Goal: Information Seeking & Learning: Understand process/instructions

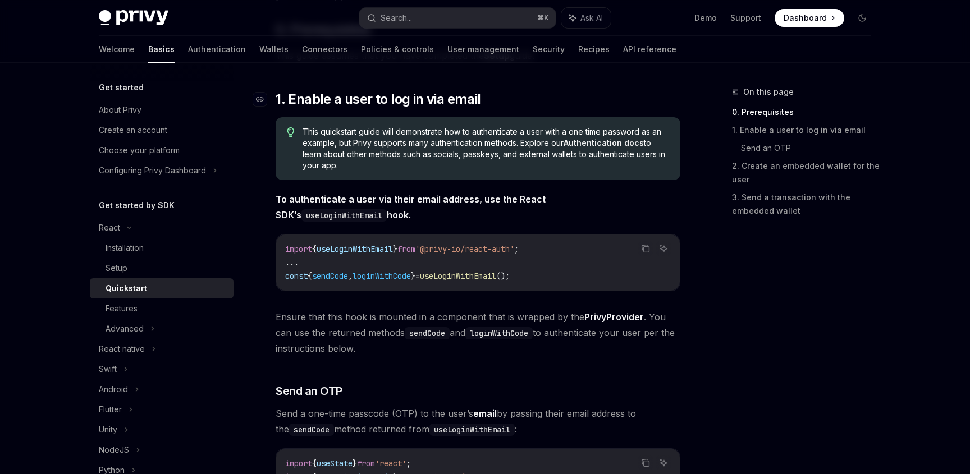
scroll to position [159, 0]
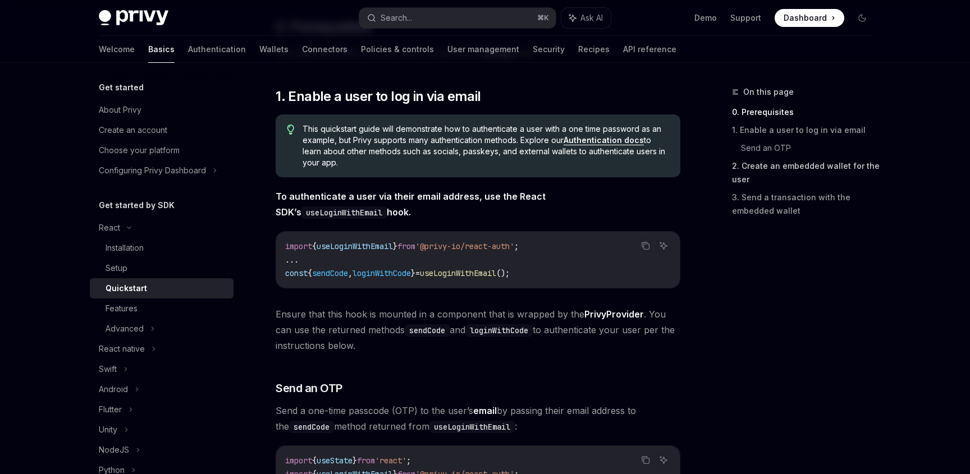
click at [741, 175] on link "2. Create an embedded wallet for the user" at bounding box center [806, 172] width 148 height 31
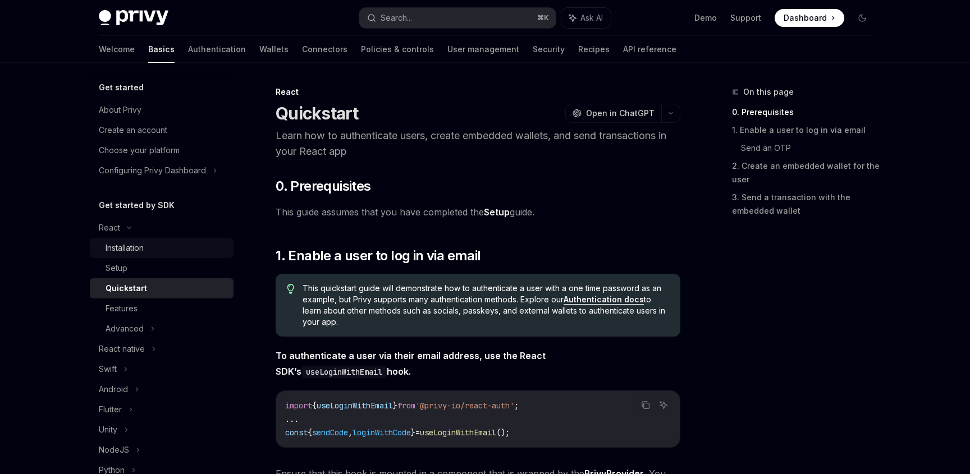
click at [157, 250] on div "Installation" at bounding box center [166, 247] width 121 height 13
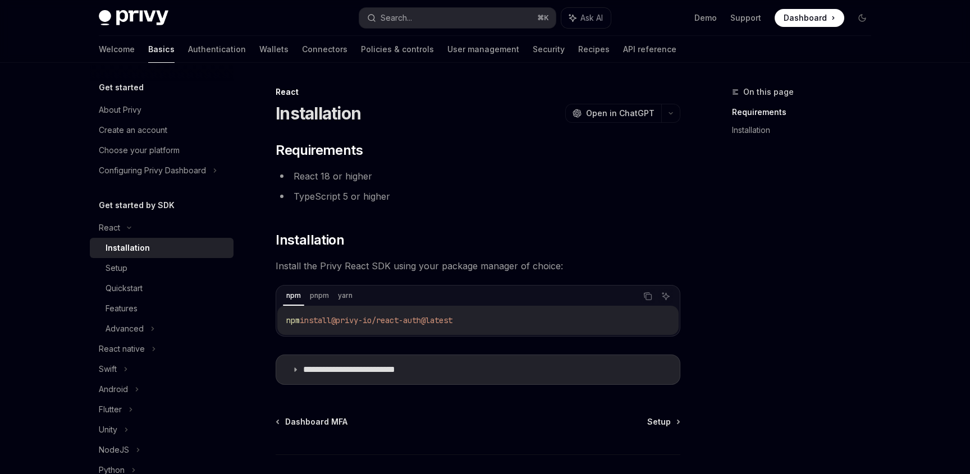
click at [452, 323] on span "@privy-io/react-auth@latest" at bounding box center [391, 320] width 121 height 10
copy div "npm install @privy-io/react-auth@latest"
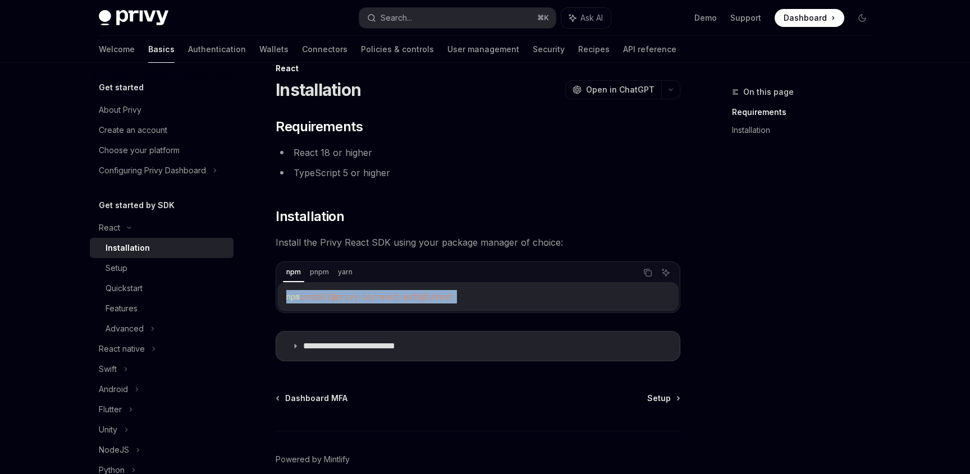
scroll to position [26, 0]
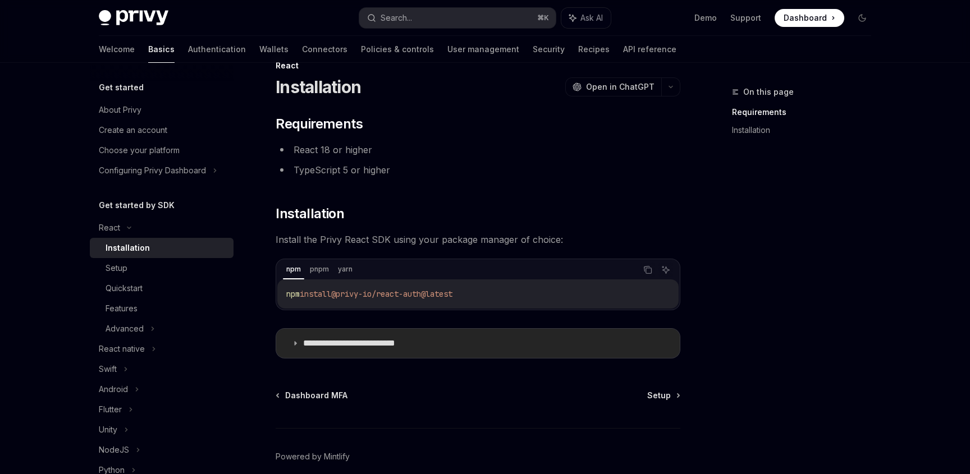
click at [297, 343] on icon at bounding box center [295, 343] width 7 height 7
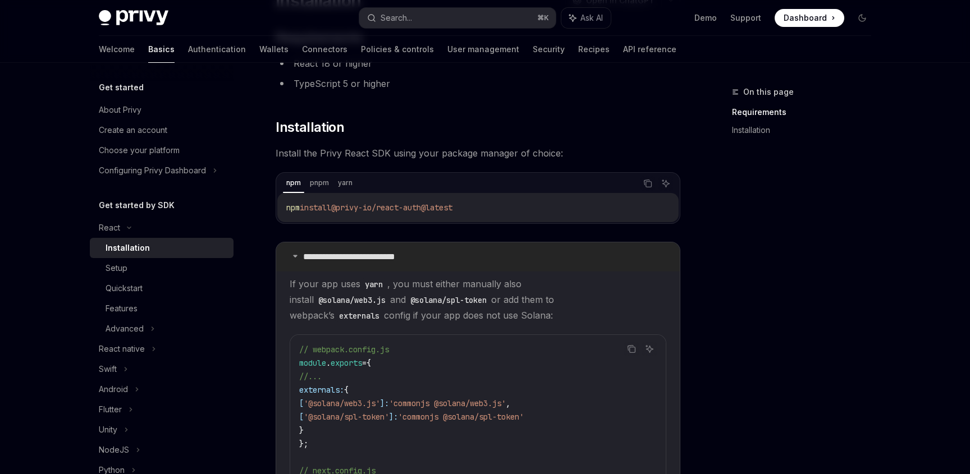
scroll to position [125, 0]
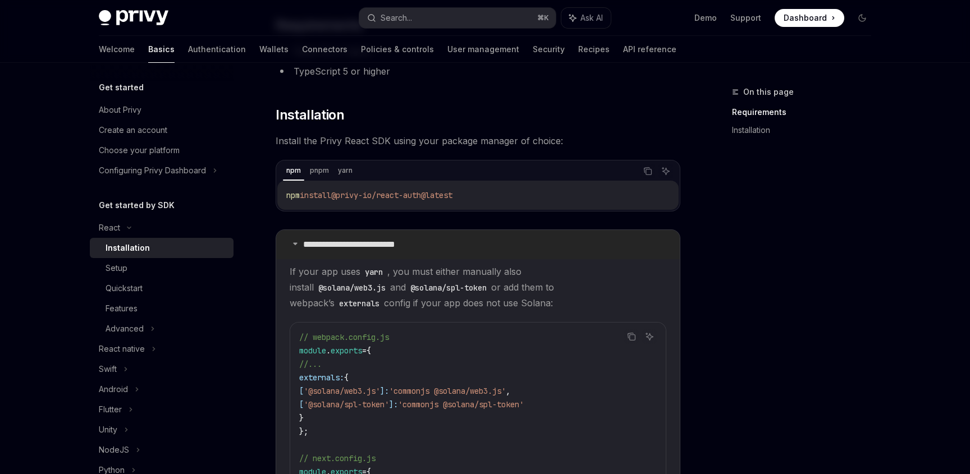
click at [293, 247] on summary "**********" at bounding box center [478, 244] width 404 height 29
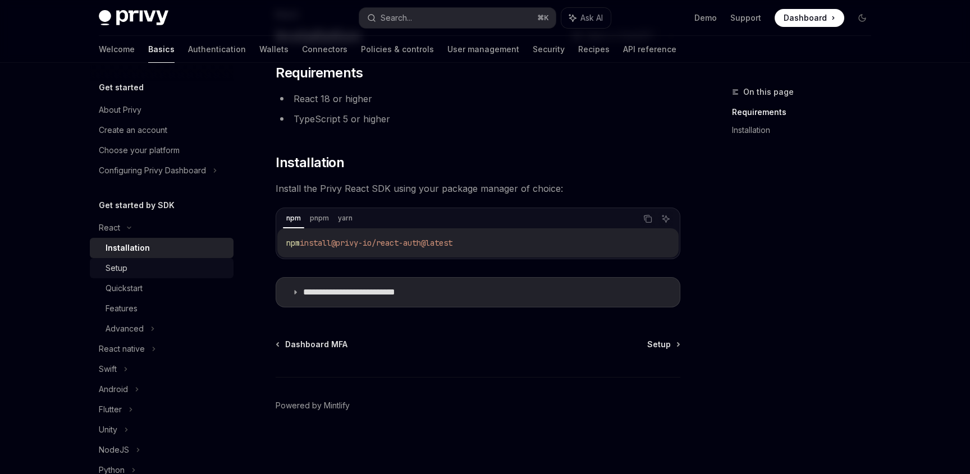
click at [177, 269] on div "Setup" at bounding box center [166, 268] width 121 height 13
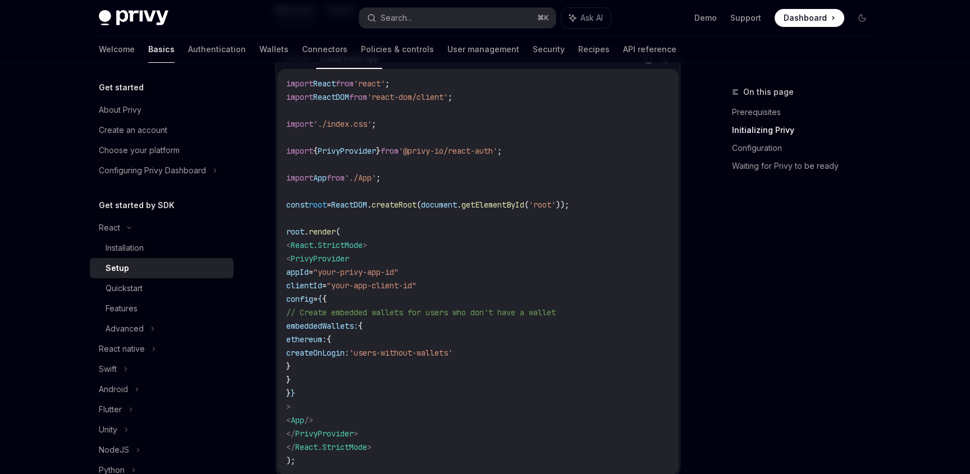
scroll to position [393, 0]
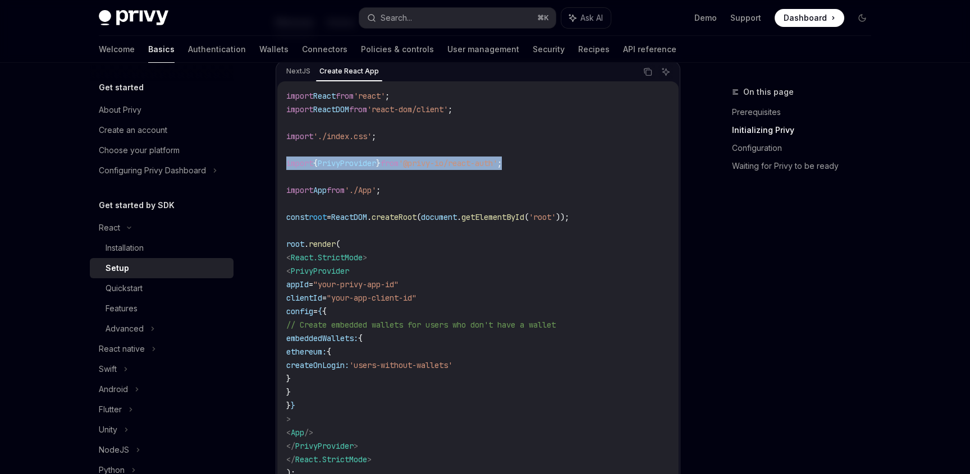
drag, startPoint x: 539, startPoint y: 164, endPoint x: 282, endPoint y: 157, distance: 256.6
click at [282, 157] on div "import React from 'react' ; import ReactDOM from 'react-dom/client' ; import '.…" at bounding box center [477, 284] width 401 height 406
copy span "import { PrivyProvider } from '@privy-io/react-auth' ;"
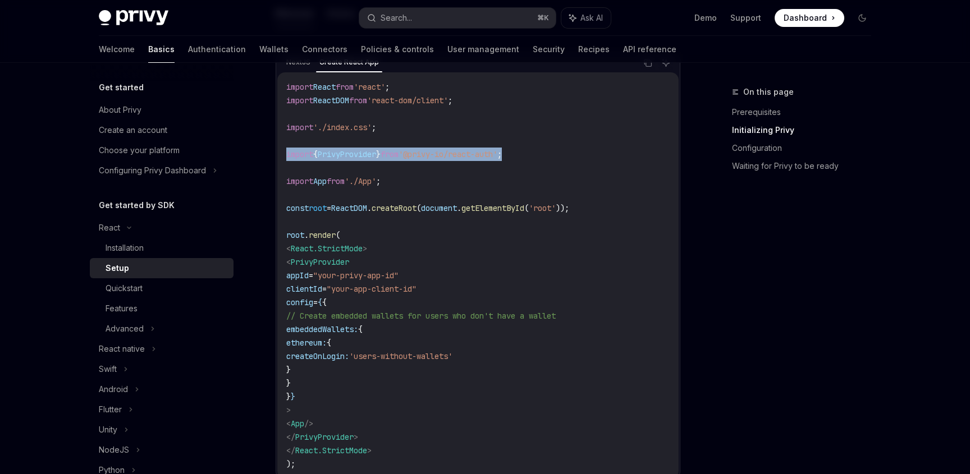
scroll to position [419, 0]
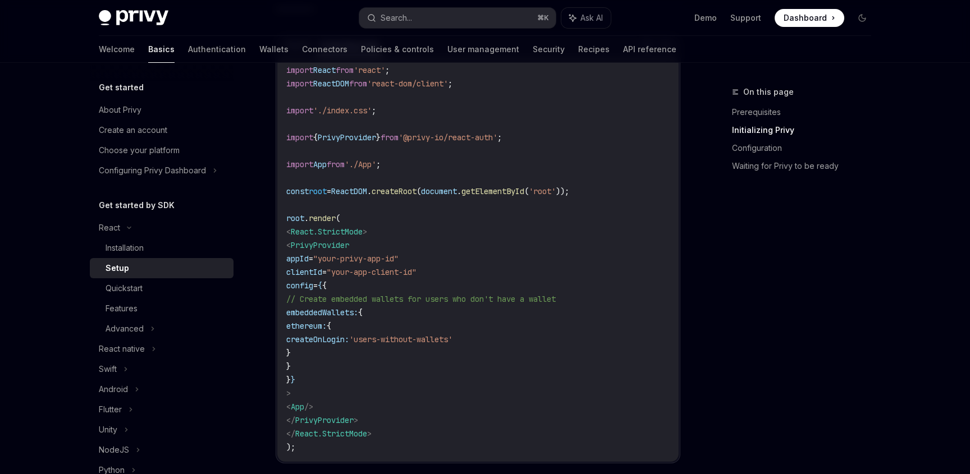
click at [324, 242] on span "PrivyProvider" at bounding box center [320, 245] width 58 height 10
click at [348, 244] on span "PrivyProvider" at bounding box center [320, 245] width 58 height 10
drag, startPoint x: 531, startPoint y: 137, endPoint x: 285, endPoint y: 138, distance: 246.4
click at [285, 138] on div "import React from 'react' ; import ReactDOM from 'react-dom/client' ; import '.…" at bounding box center [477, 259] width 401 height 406
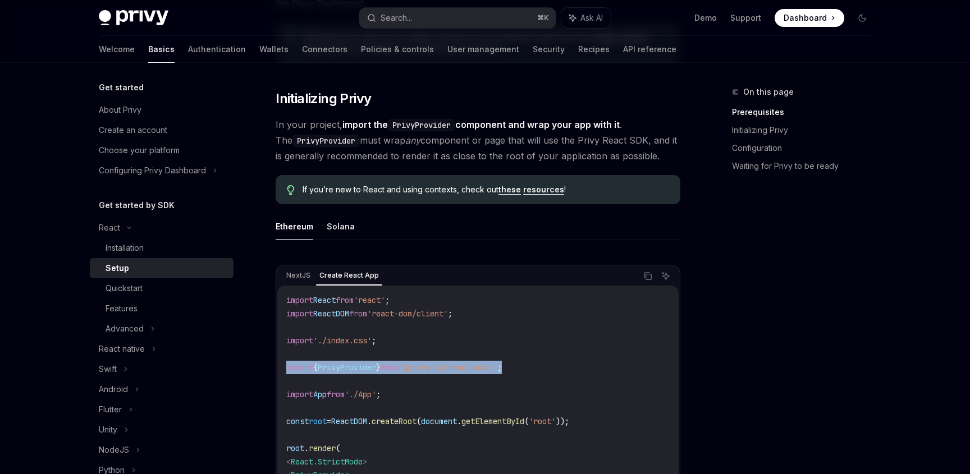
scroll to position [204, 0]
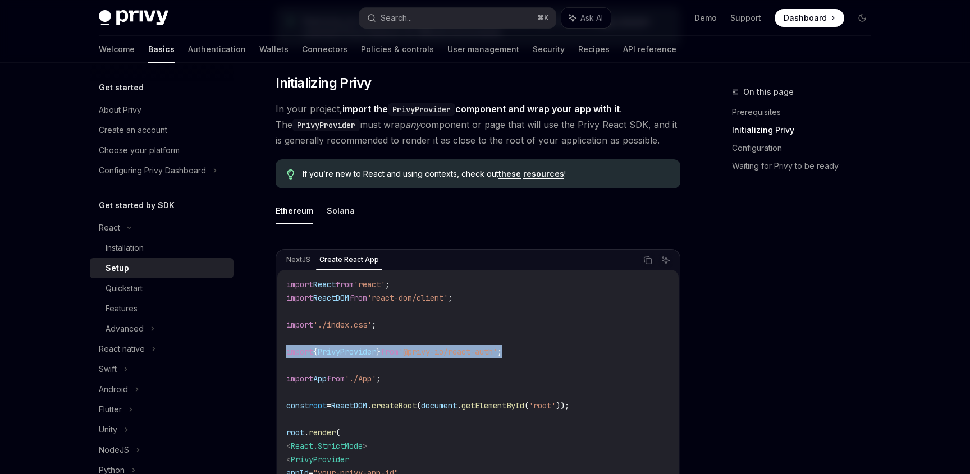
copy span "import { PrivyProvider } from '@privy-io/react-auth' ;"
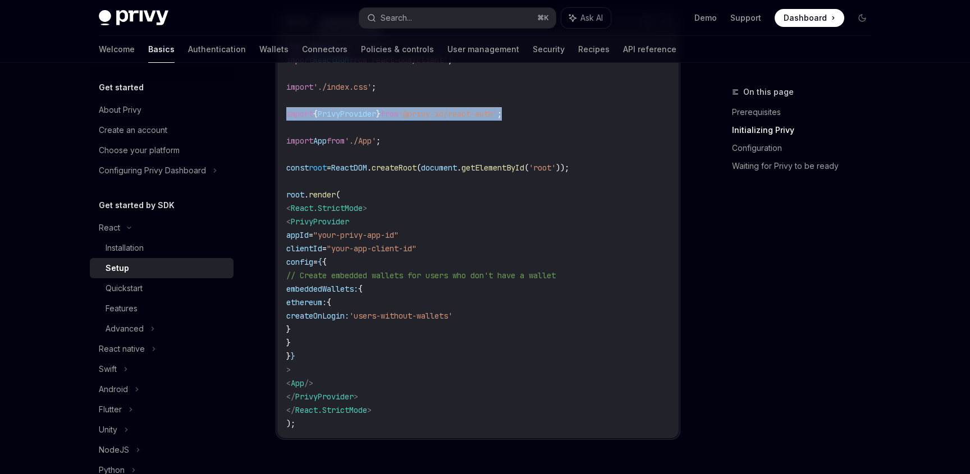
scroll to position [453, 0]
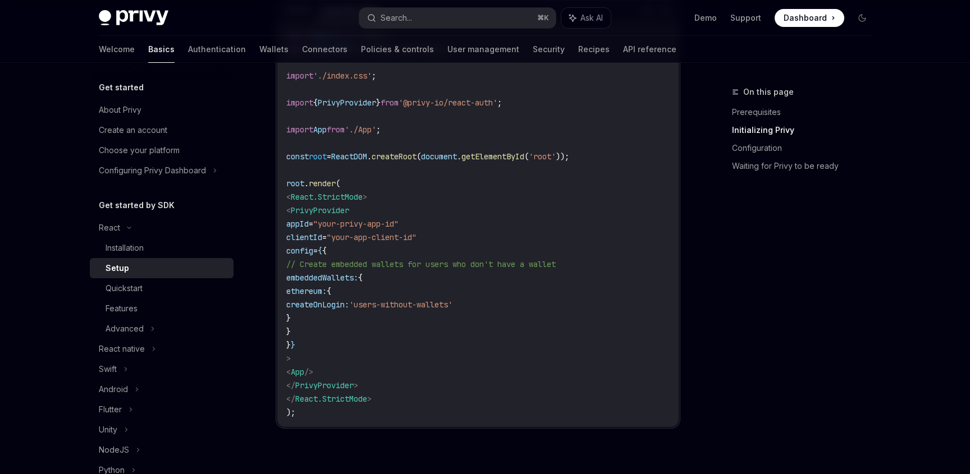
click at [348, 213] on span "PrivyProvider" at bounding box center [320, 210] width 58 height 10
click at [360, 245] on code "import React from 'react' ; import ReactDOM from 'react-dom/client' ; import '.…" at bounding box center [477, 224] width 383 height 391
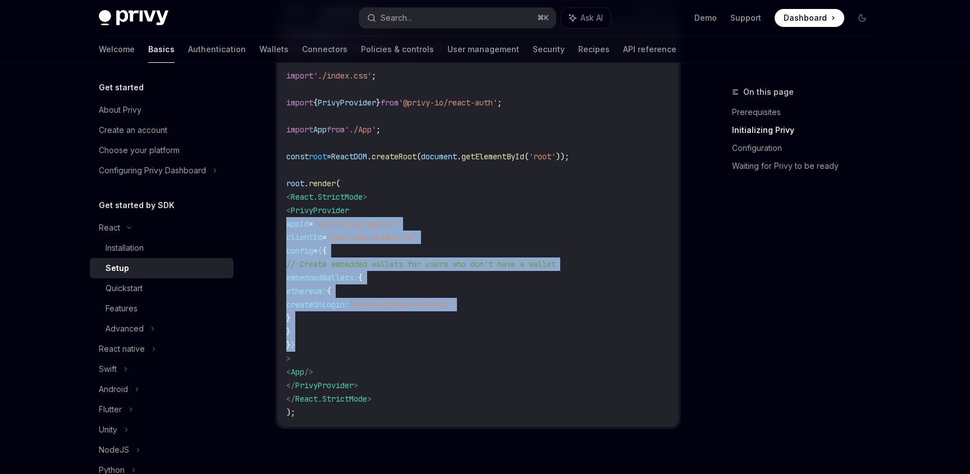
drag, startPoint x: 332, startPoint y: 342, endPoint x: 268, endPoint y: 222, distance: 135.9
copy code "appId = "your-privy-app-id" clientId = "your-app-client-id" config = { { // Cre…"
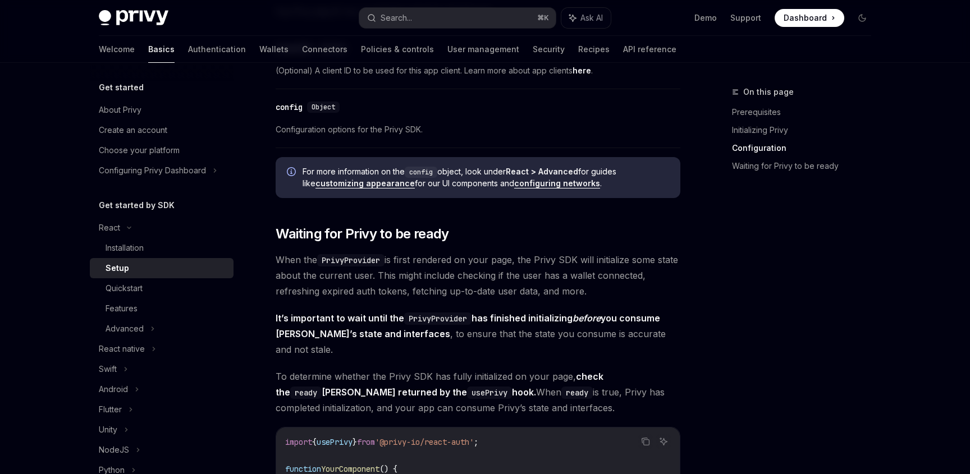
scroll to position [989, 0]
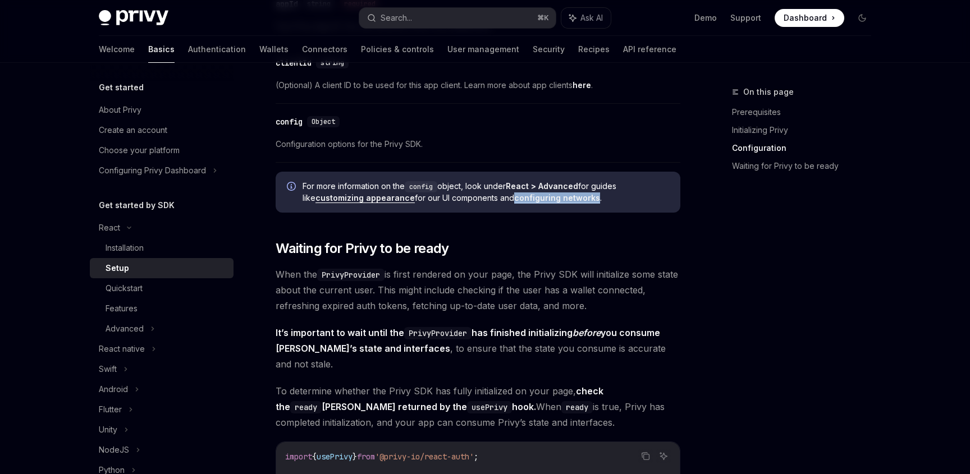
drag, startPoint x: 552, startPoint y: 196, endPoint x: 770, endPoint y: 17, distance: 282.3
click at [0, 0] on div "Privy Docs home page Search... ⌘ K Ask AI Demo Support Dashboard Dashboard Sear…" at bounding box center [485, 29] width 970 height 2037
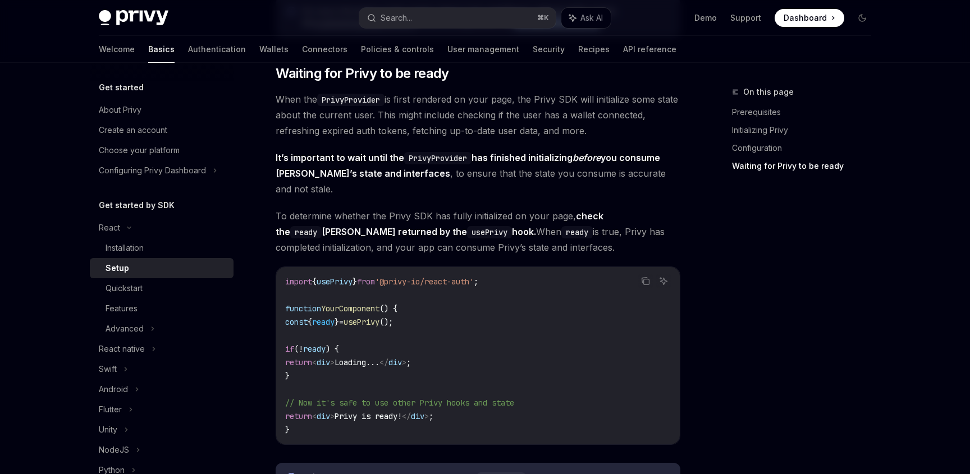
scroll to position [1175, 0]
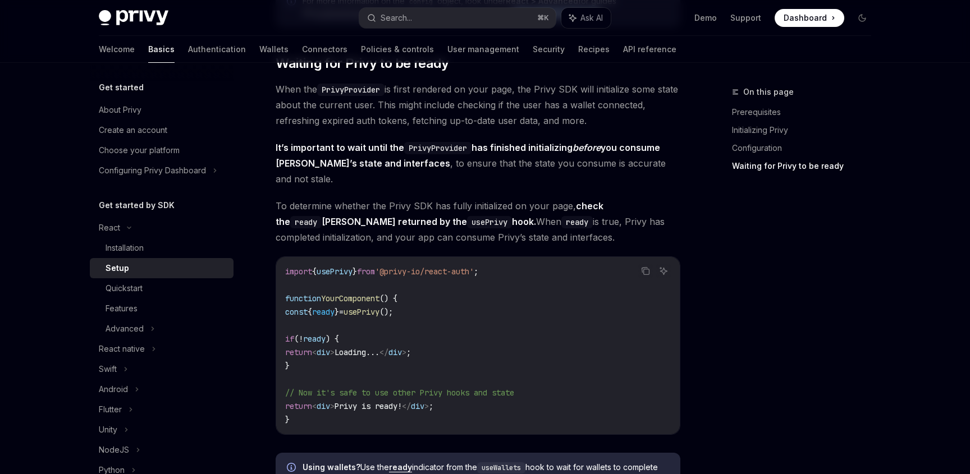
drag, startPoint x: 300, startPoint y: 349, endPoint x: 294, endPoint y: 299, distance: 50.4
click at [294, 299] on code "import { usePrivy } from '@privy-io/react-auth' ; function YourComponent () { c…" at bounding box center [478, 346] width 386 height 162
copy code "const { ready } = usePrivy (); if ( ! ready ) { return < div > Loading... </ di…"
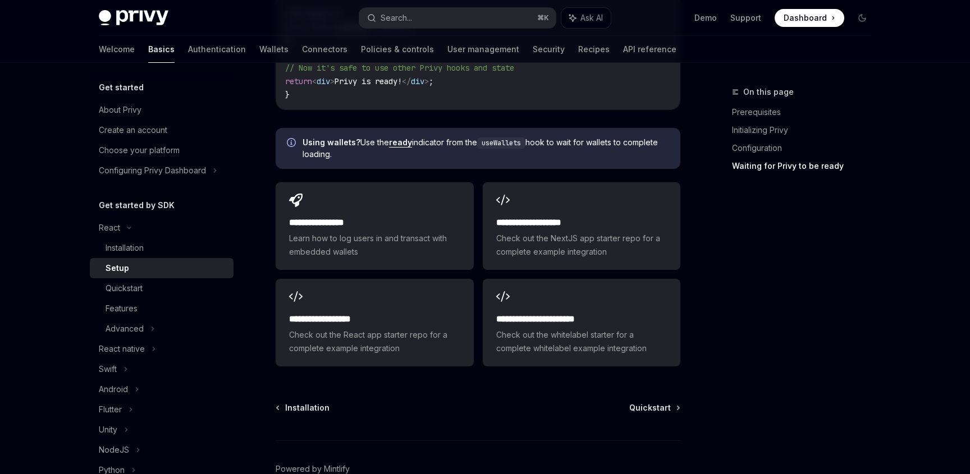
scroll to position [1507, 0]
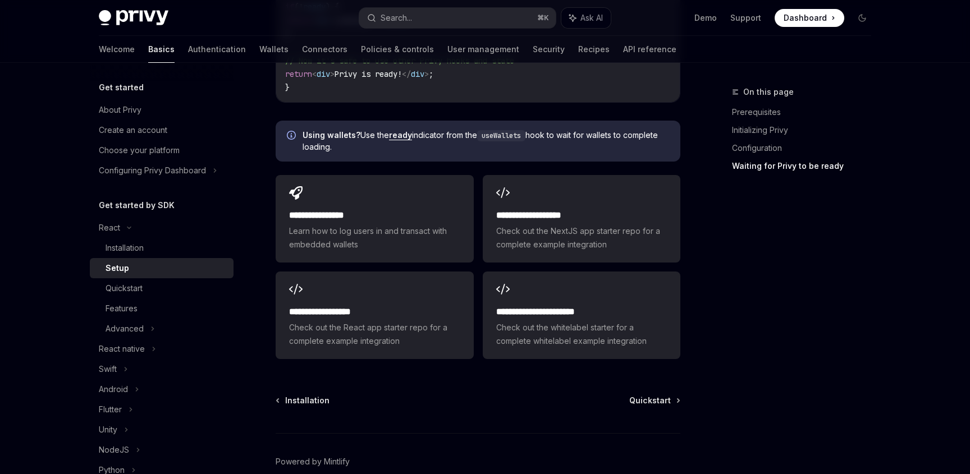
click at [397, 130] on link "ready" at bounding box center [400, 135] width 23 height 10
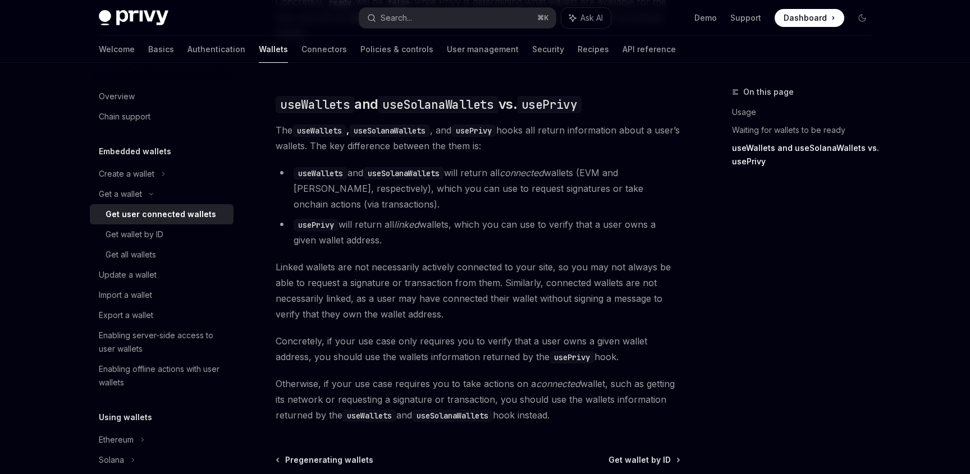
scroll to position [937, 0]
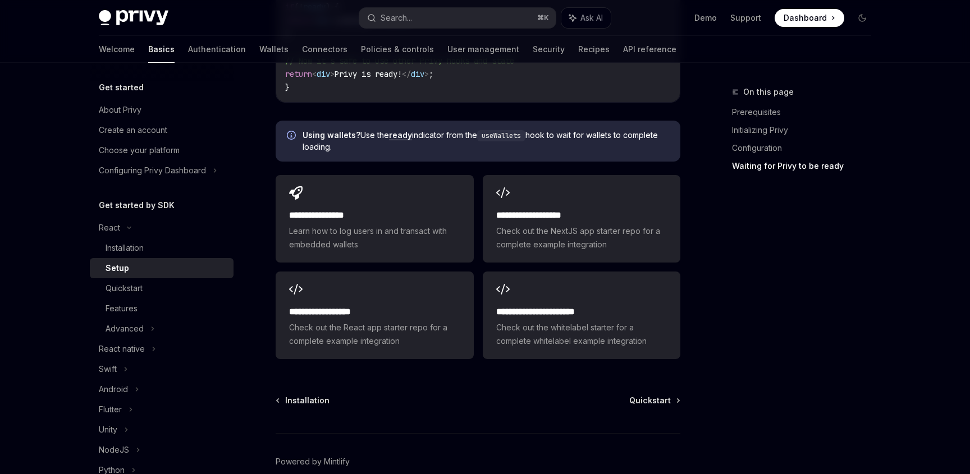
scroll to position [1517, 0]
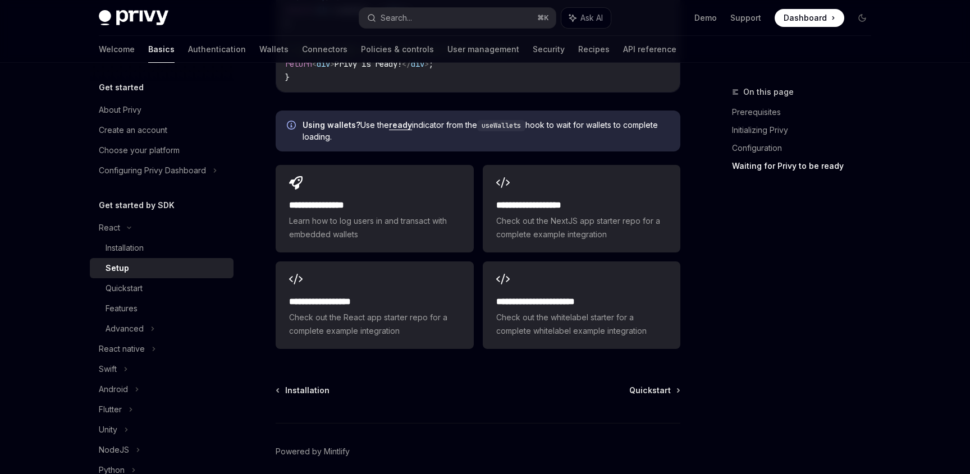
click at [596, 385] on div "Installation Quickstart Powered by Mintlify" at bounding box center [478, 452] width 405 height 135
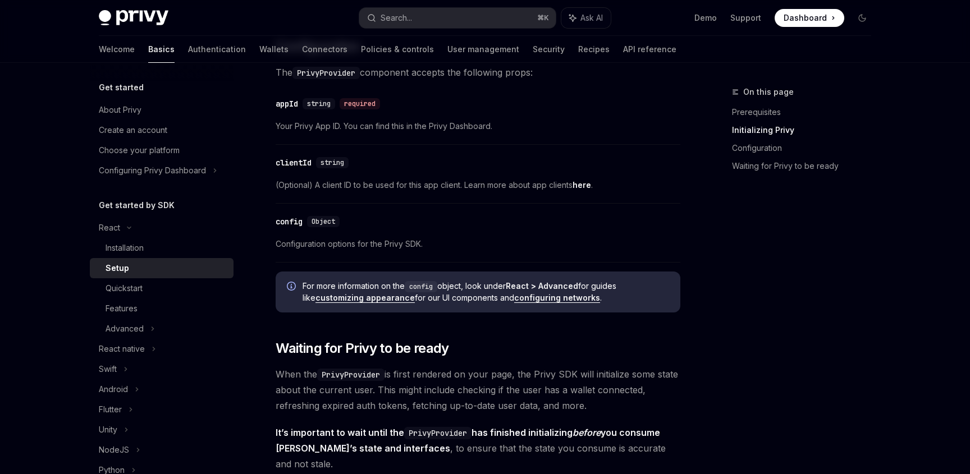
scroll to position [946, 0]
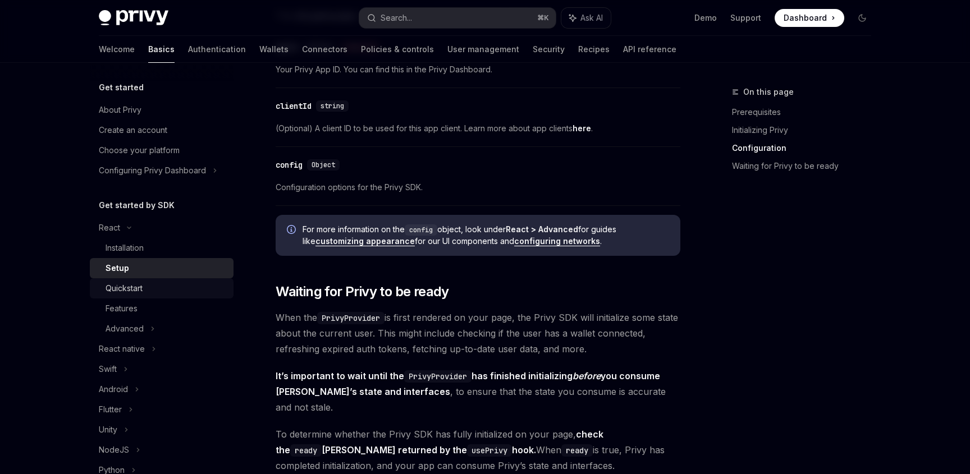
click at [157, 288] on div "Quickstart" at bounding box center [166, 288] width 121 height 13
type textarea "*"
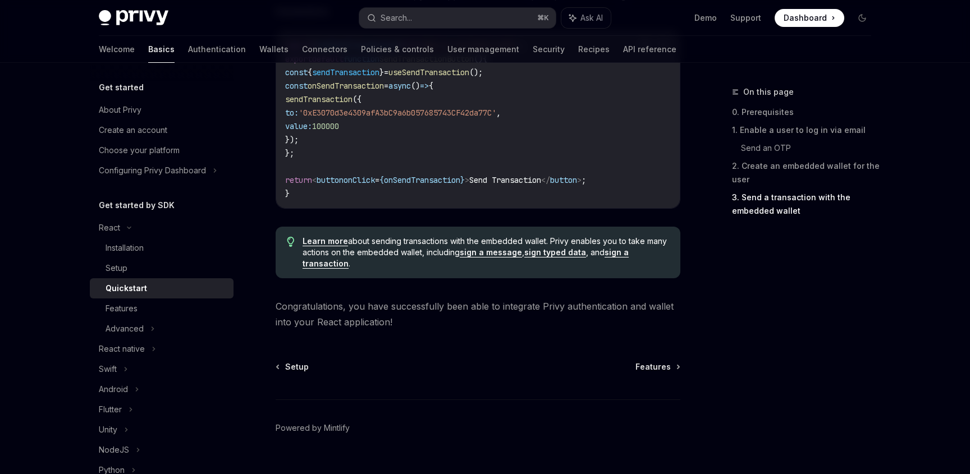
scroll to position [1119, 0]
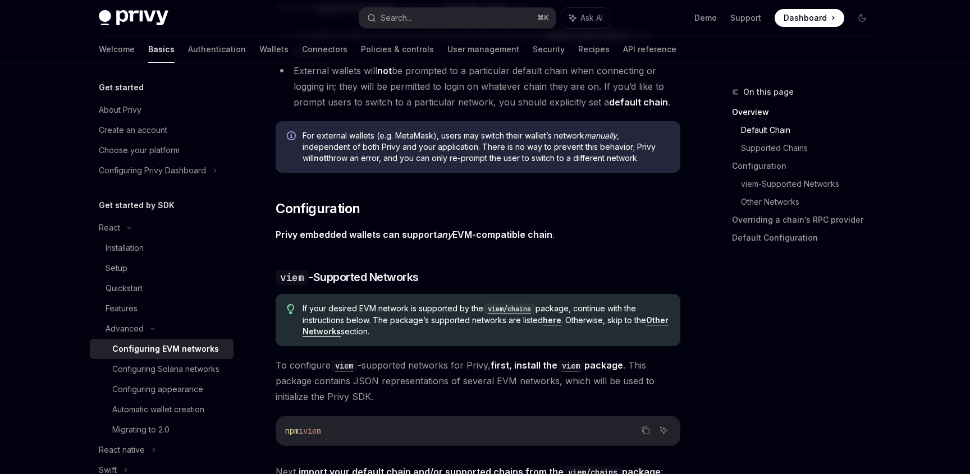
scroll to position [967, 0]
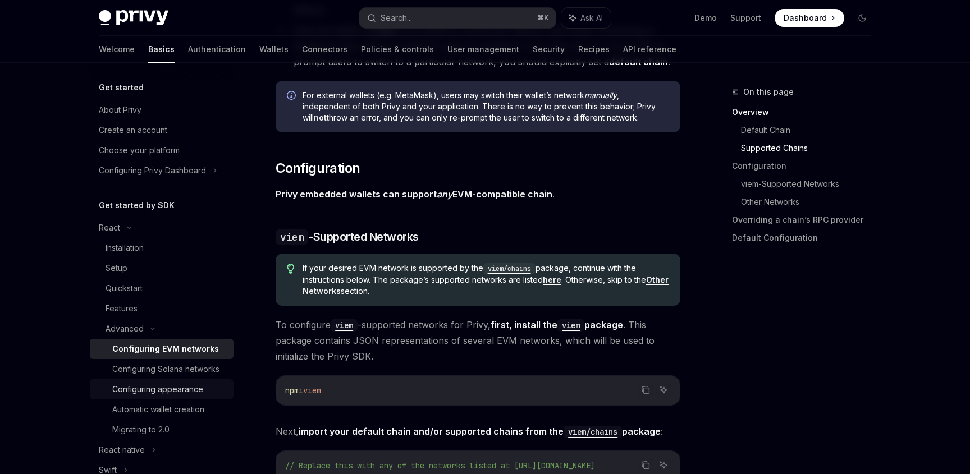
click at [197, 392] on div "Configuring appearance" at bounding box center [157, 389] width 91 height 13
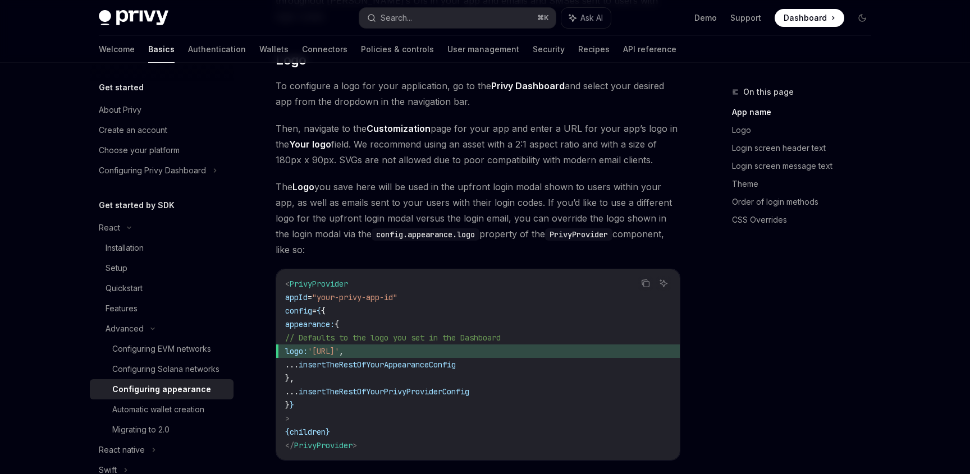
scroll to position [491, 0]
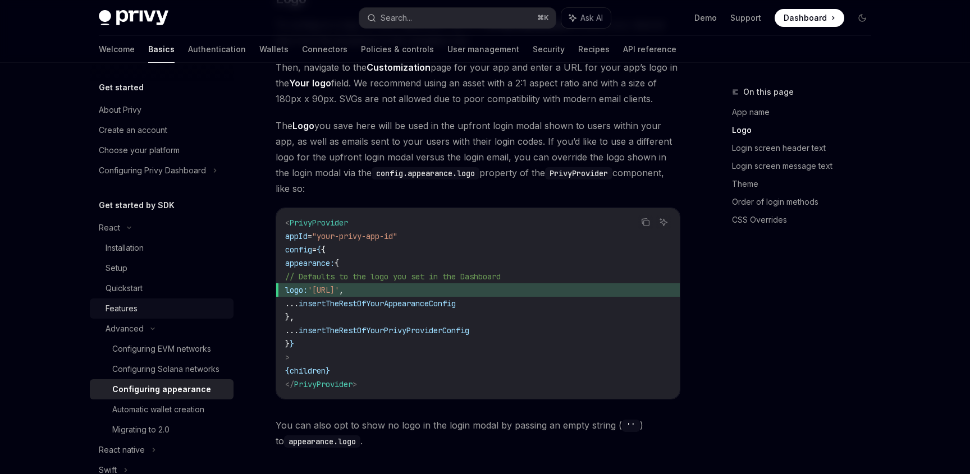
click at [154, 311] on div "Features" at bounding box center [166, 308] width 121 height 13
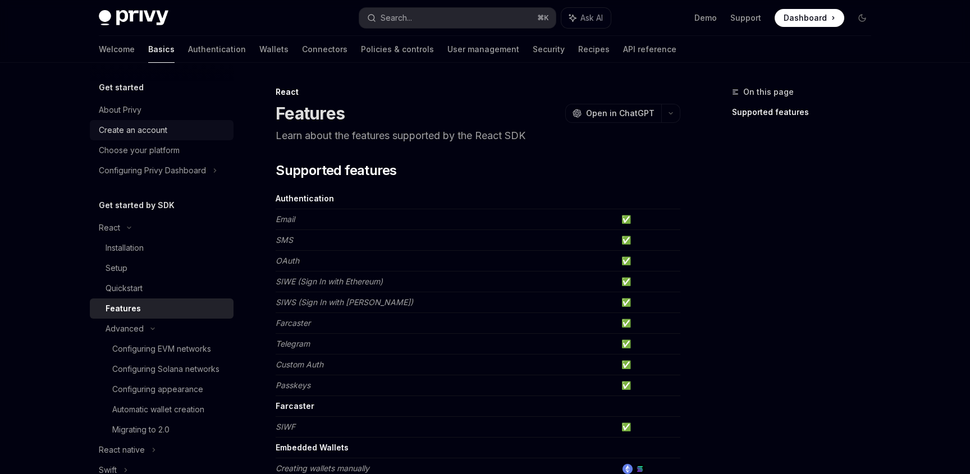
click at [189, 130] on div "Create an account" at bounding box center [163, 129] width 128 height 13
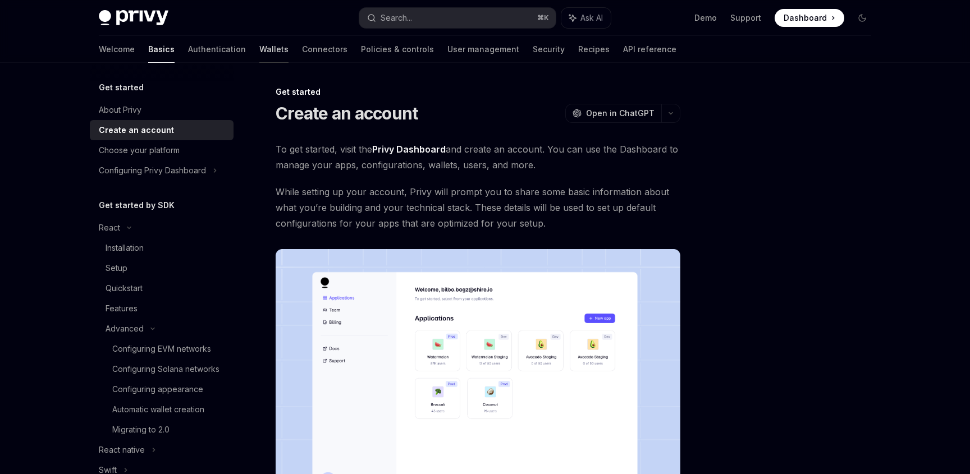
click at [259, 52] on link "Wallets" at bounding box center [273, 49] width 29 height 27
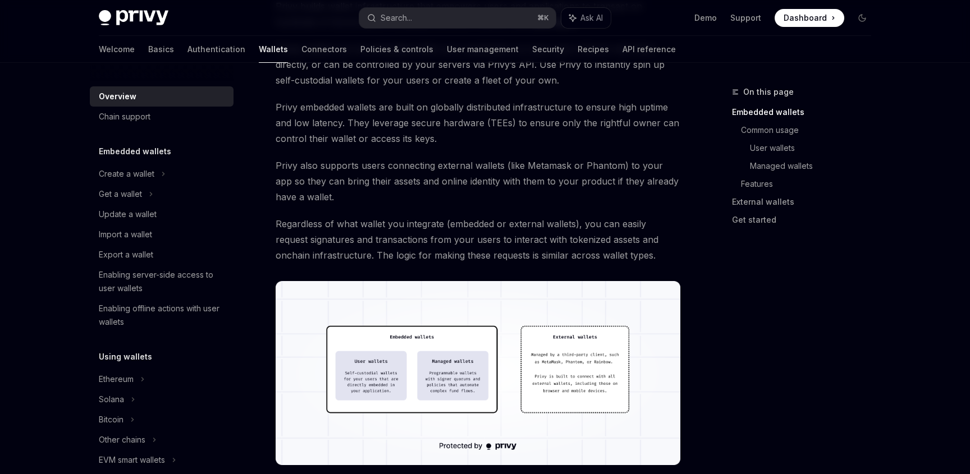
scroll to position [167, 0]
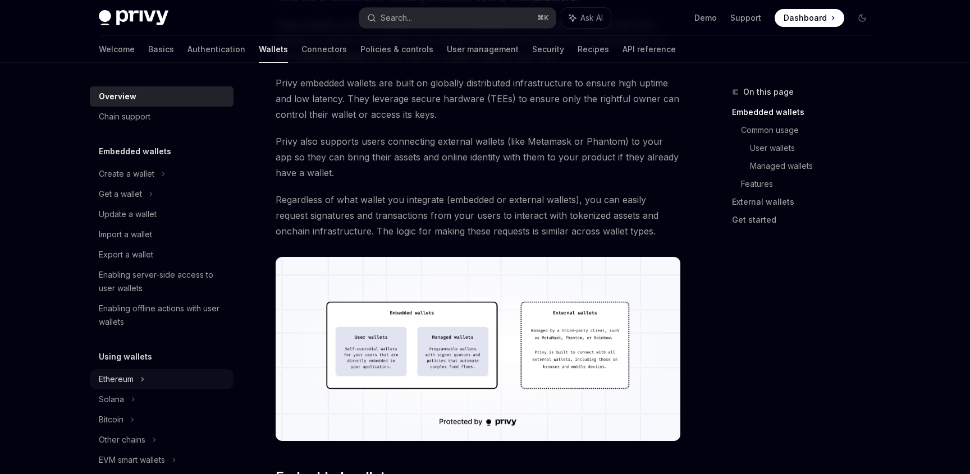
click at [123, 181] on div "Ethereum" at bounding box center [127, 173] width 56 height 13
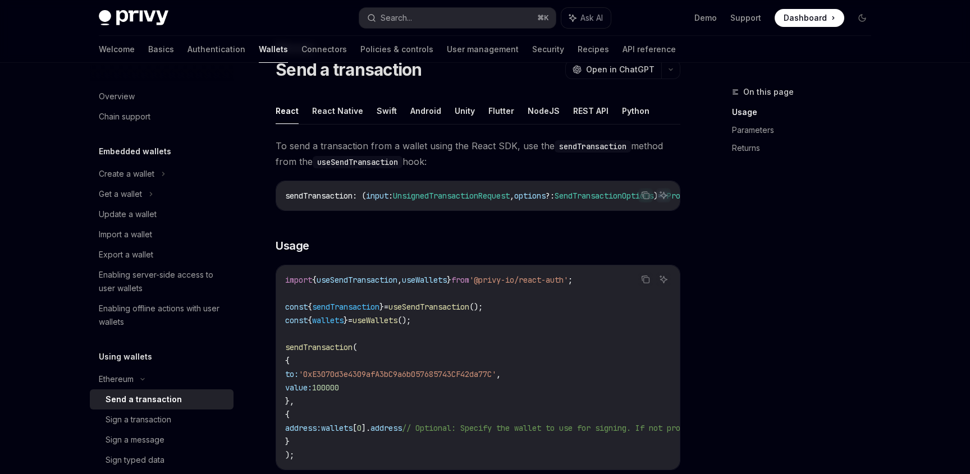
scroll to position [24, 0]
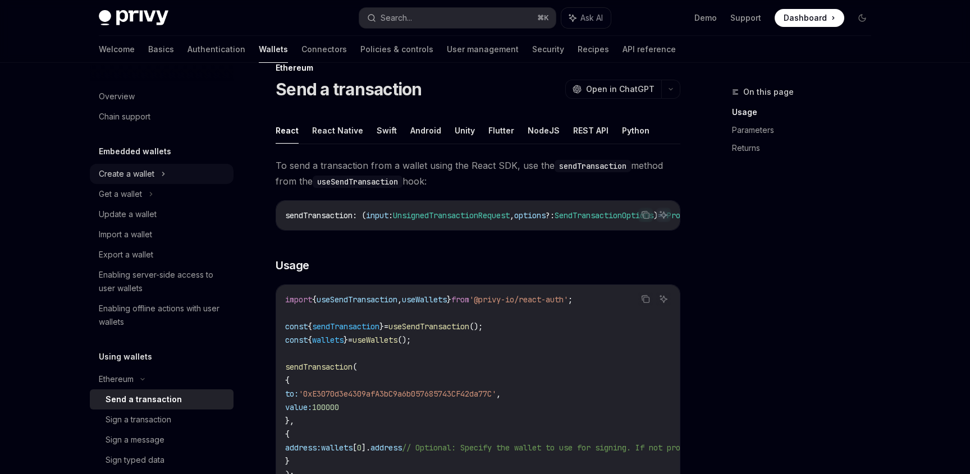
click at [159, 174] on div "Create a wallet" at bounding box center [162, 174] width 144 height 20
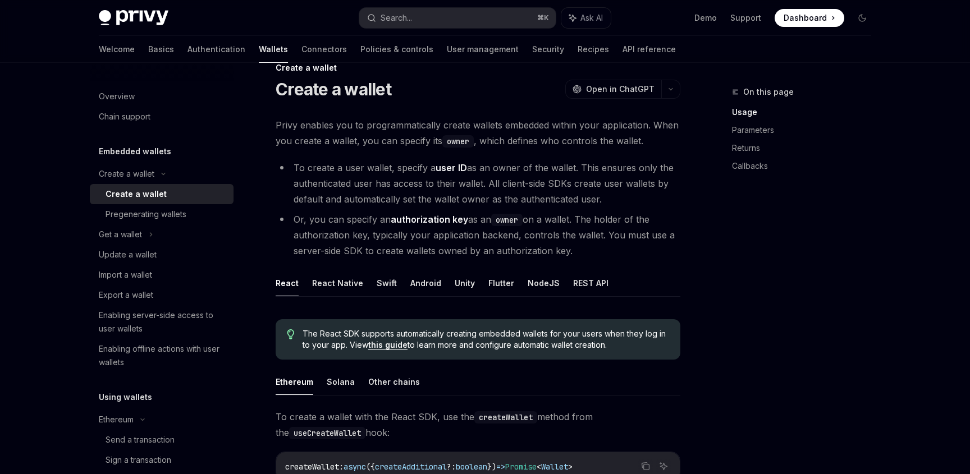
scroll to position [52, 0]
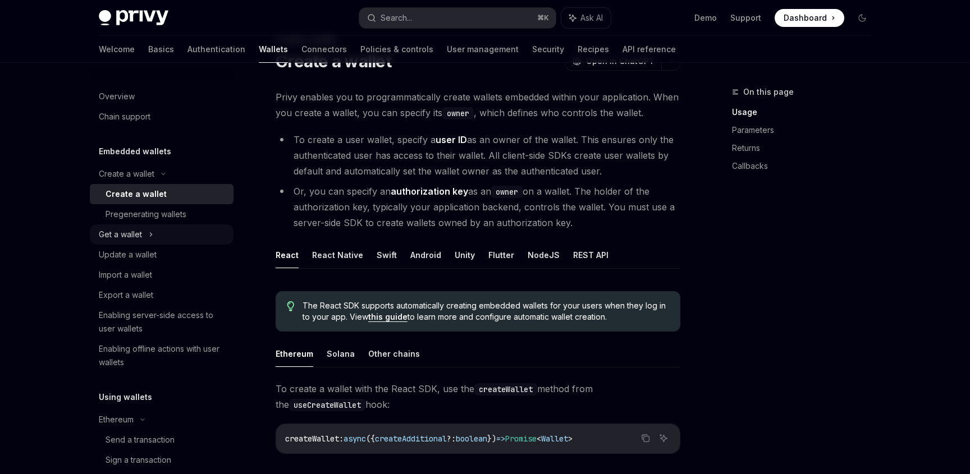
click at [169, 231] on div "Get a wallet" at bounding box center [162, 234] width 144 height 20
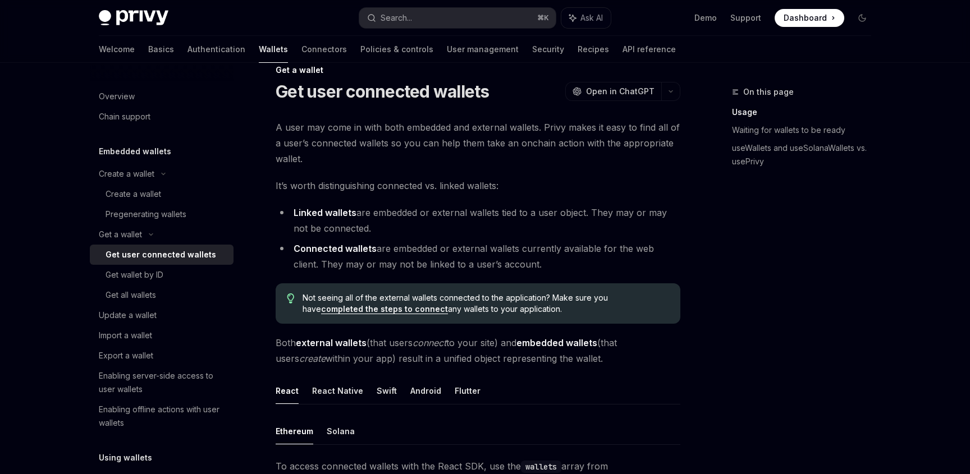
scroll to position [13, 0]
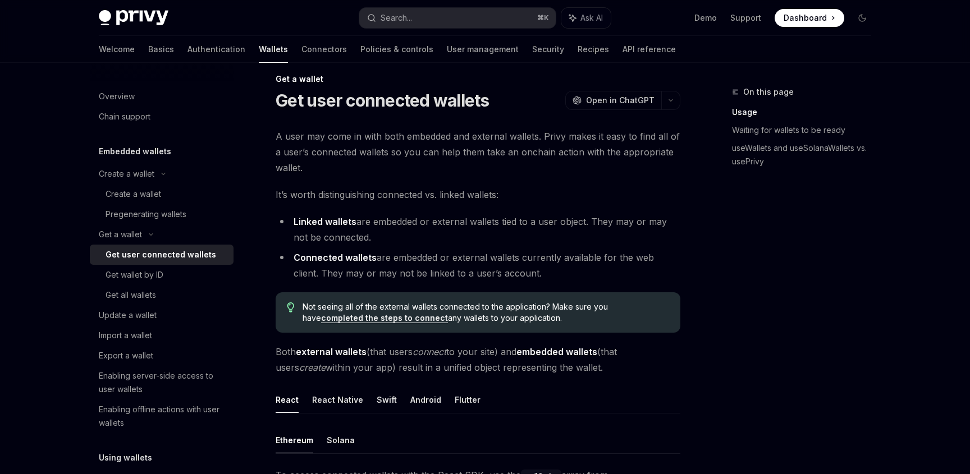
click at [448, 313] on link "completed the steps to connect" at bounding box center [384, 318] width 127 height 10
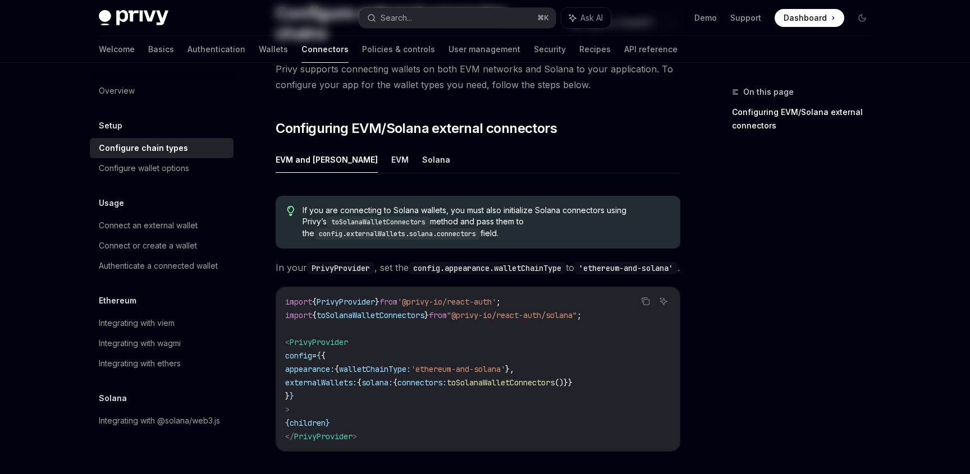
scroll to position [109, 0]
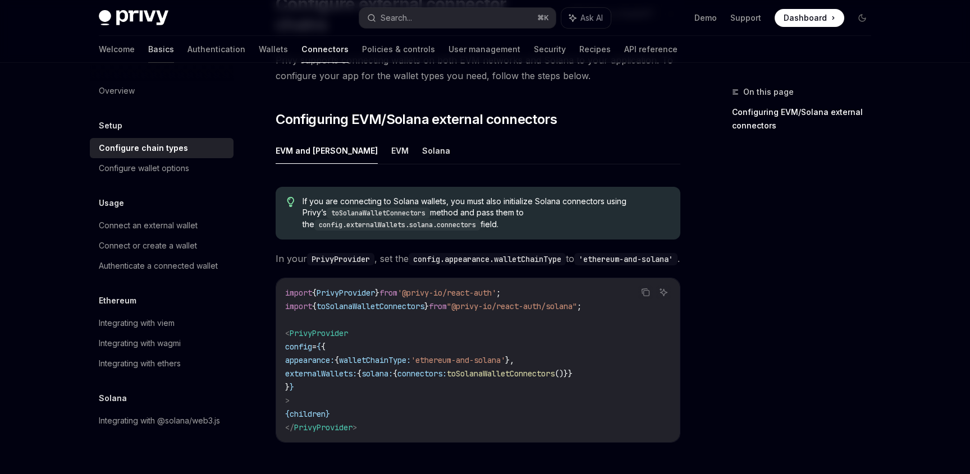
click at [148, 49] on link "Basics" at bounding box center [161, 49] width 26 height 27
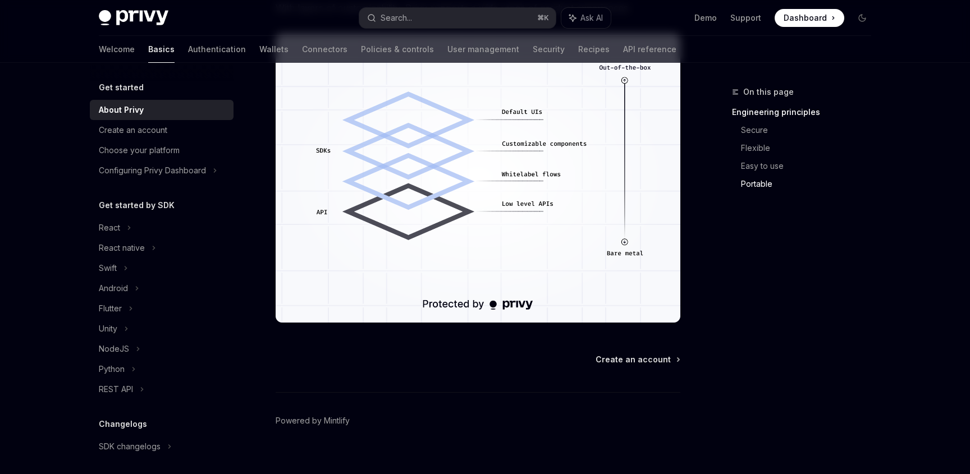
scroll to position [994, 0]
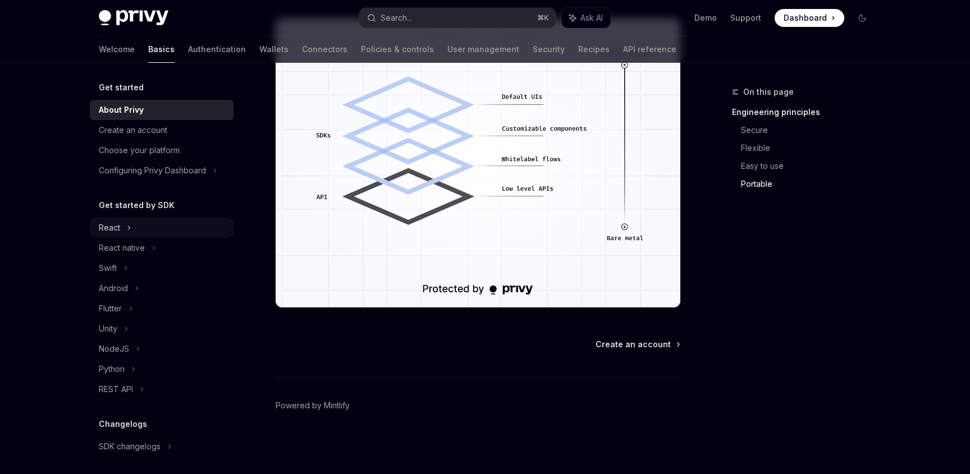
click at [118, 235] on div "React" at bounding box center [162, 228] width 144 height 20
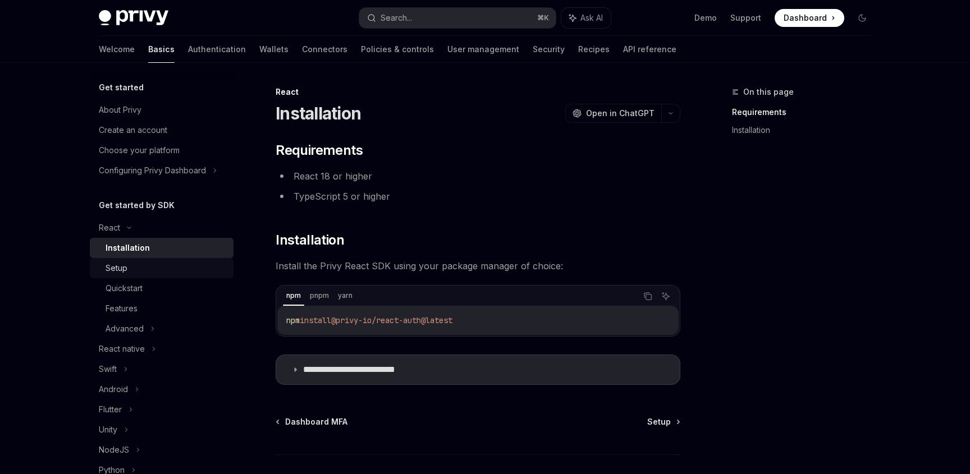
click at [191, 272] on div "Setup" at bounding box center [166, 268] width 121 height 13
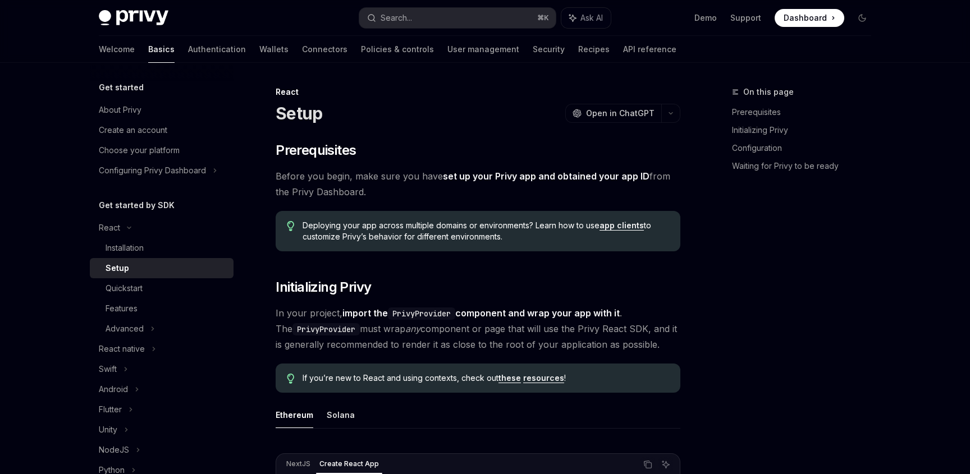
type textarea "*"
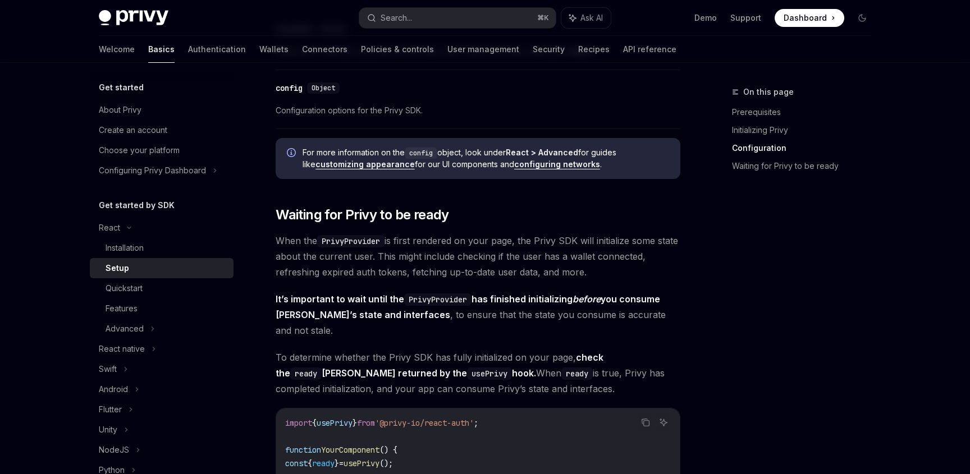
scroll to position [1066, 0]
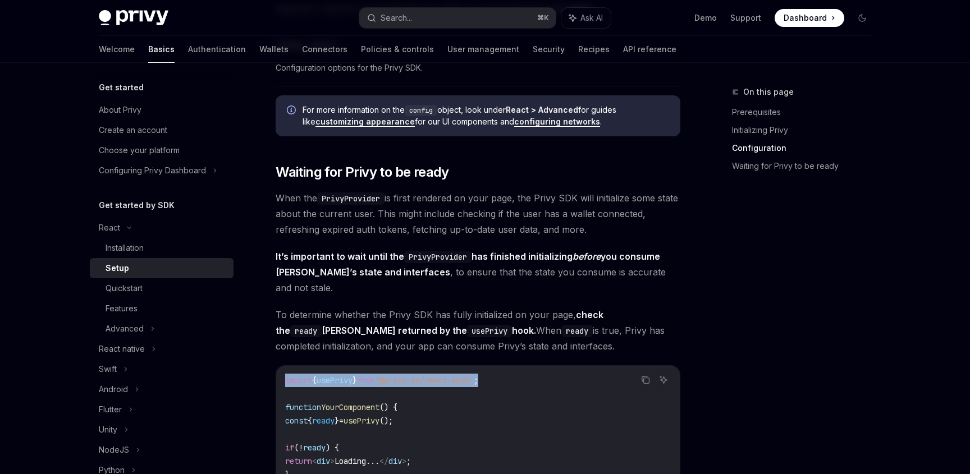
drag, startPoint x: 509, startPoint y: 369, endPoint x: 273, endPoint y: 366, distance: 235.7
copy span "import { usePrivy } from '@privy-io/react-auth' ;"
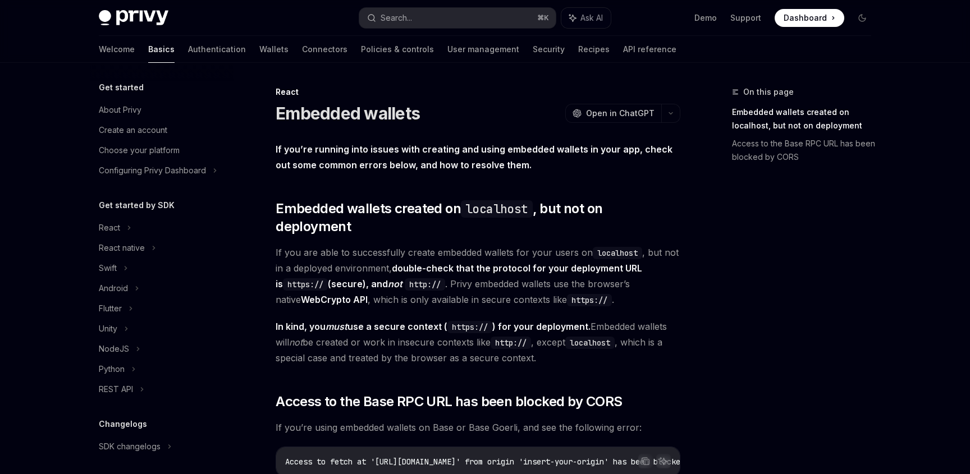
scroll to position [204, 0]
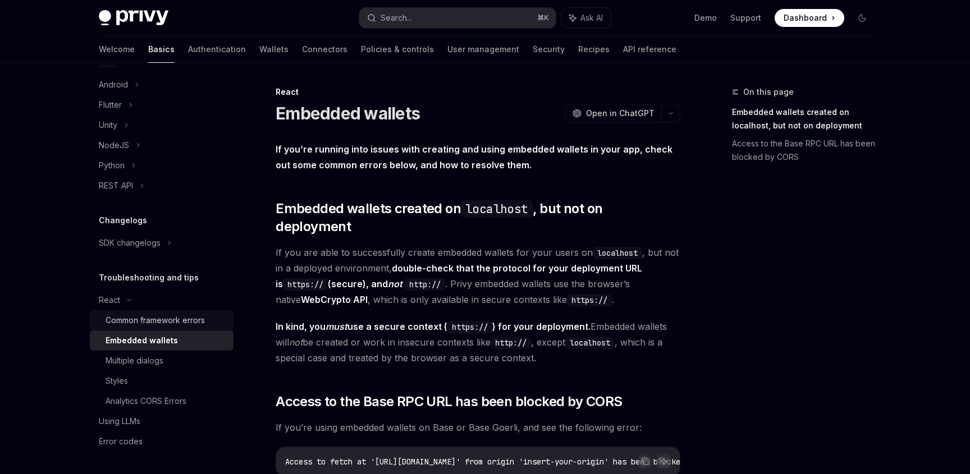
click at [178, 322] on div "Common framework errors" at bounding box center [155, 320] width 99 height 13
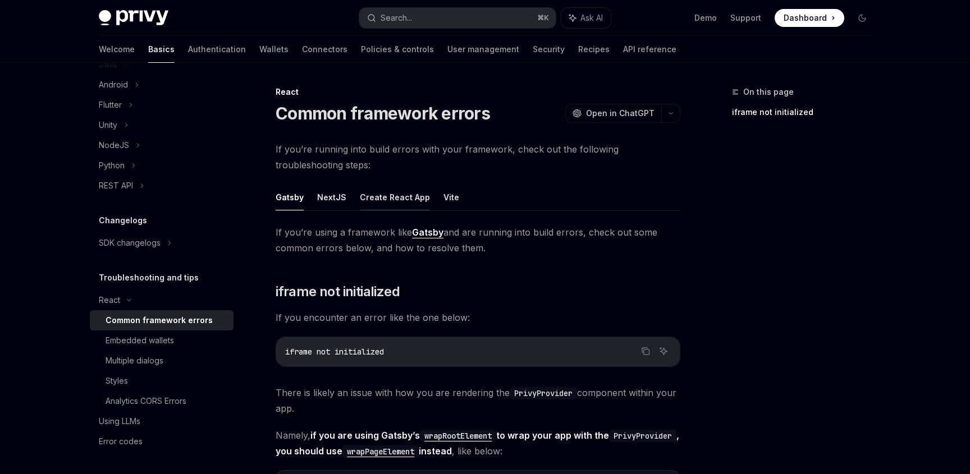
click at [416, 195] on button "Create React App" at bounding box center [395, 197] width 70 height 26
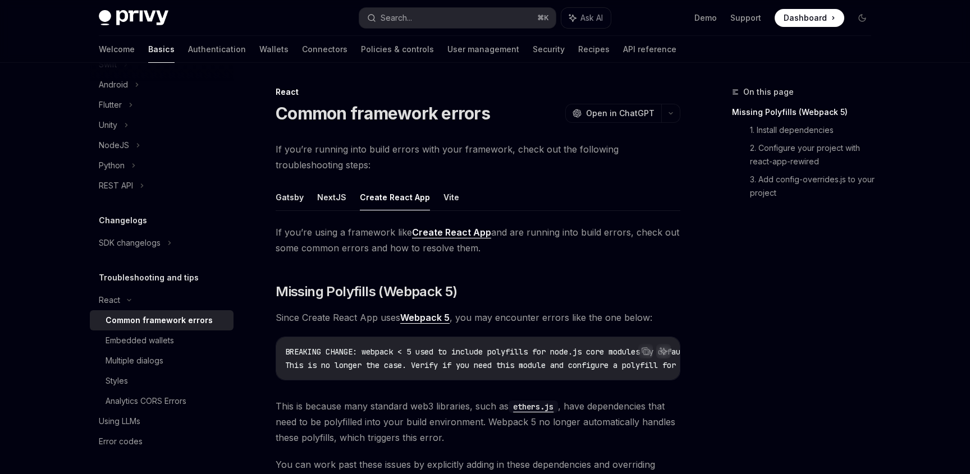
click at [452, 195] on ul "Gatsby NextJS Create React App Vite" at bounding box center [478, 197] width 405 height 27
click at [449, 201] on button "Vite" at bounding box center [451, 197] width 16 height 26
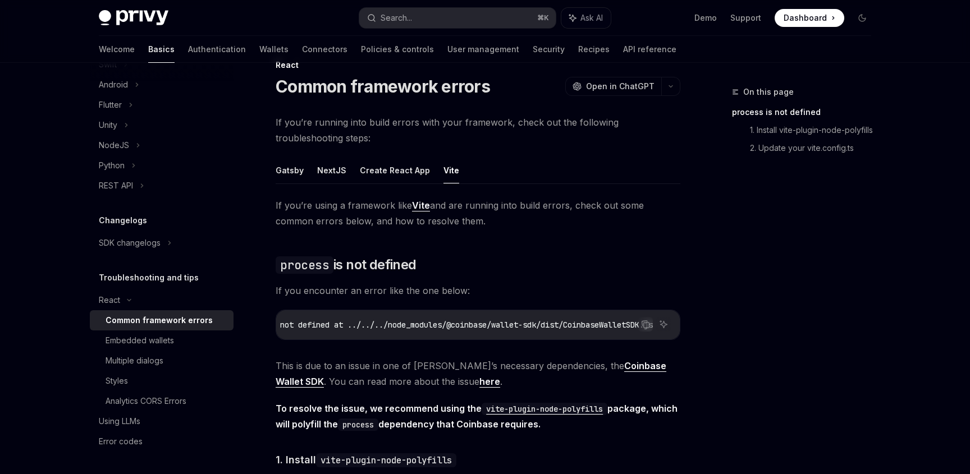
scroll to position [15, 0]
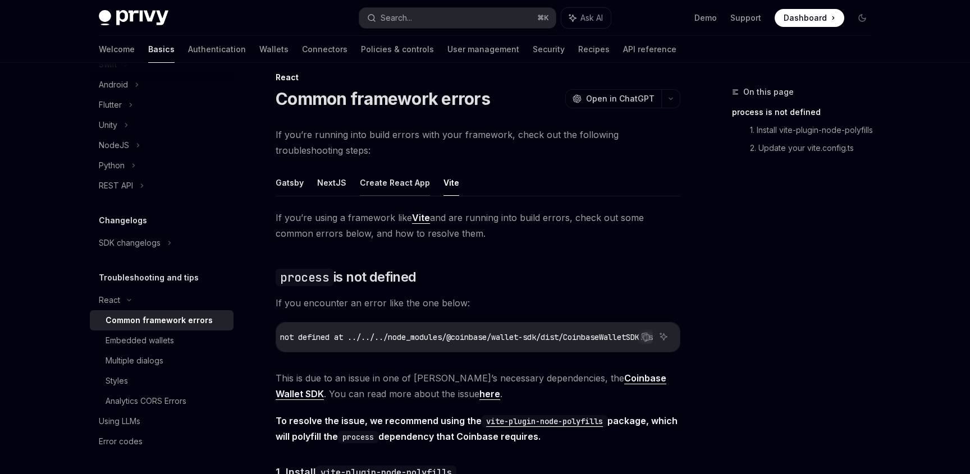
click at [378, 182] on button "Create React App" at bounding box center [395, 182] width 70 height 26
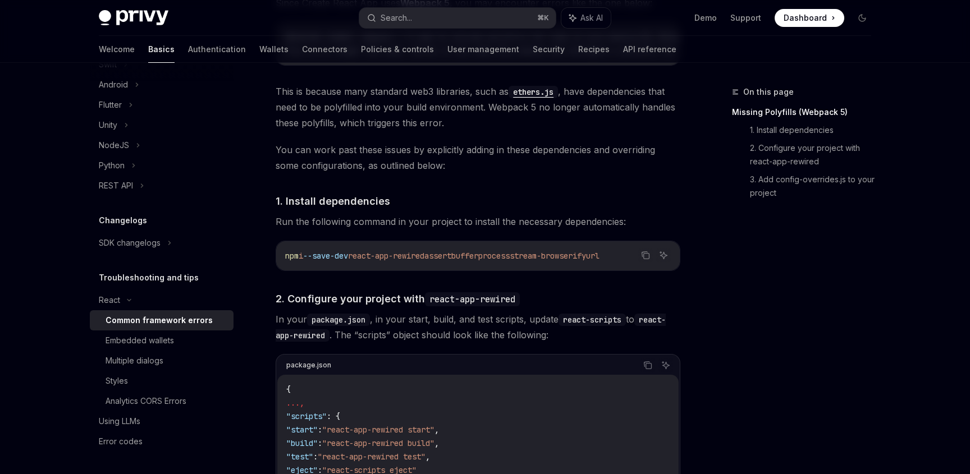
scroll to position [312, 0]
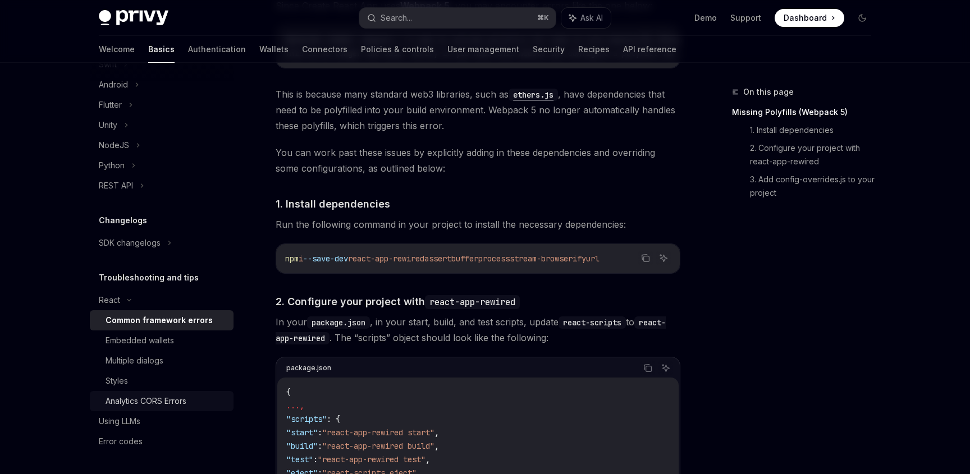
click at [198, 400] on div "Analytics CORS Errors" at bounding box center [166, 401] width 121 height 13
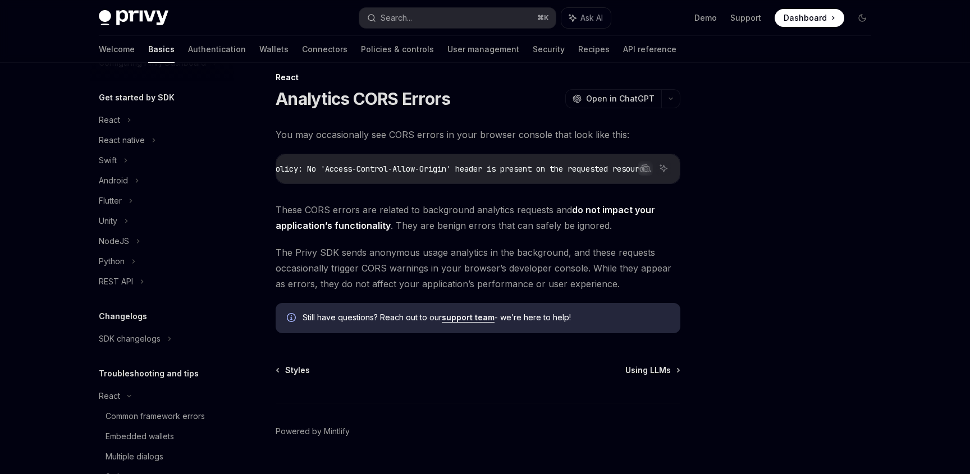
scroll to position [106, 0]
click at [126, 131] on div "React" at bounding box center [162, 122] width 144 height 20
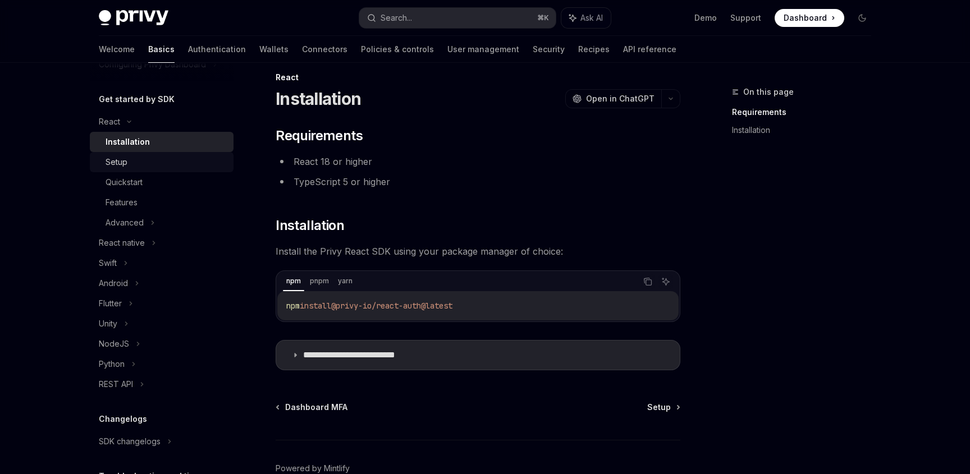
click at [172, 164] on div "Setup" at bounding box center [166, 161] width 121 height 13
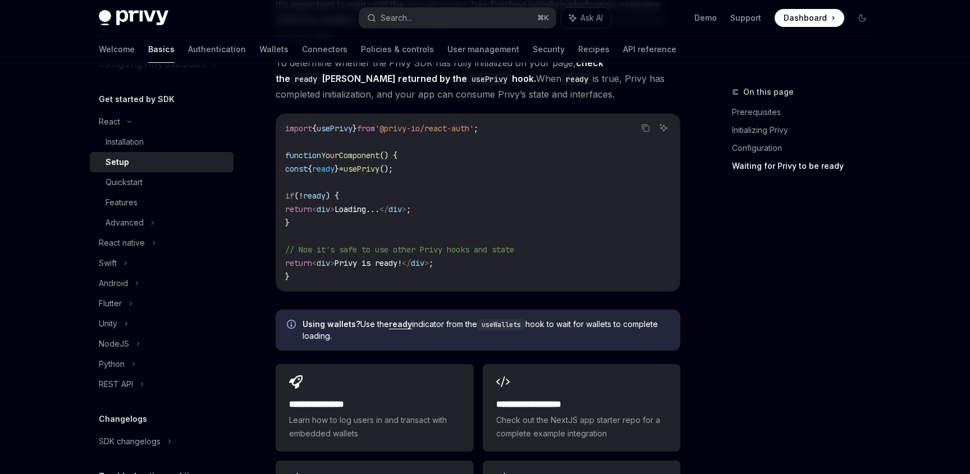
scroll to position [1507, 0]
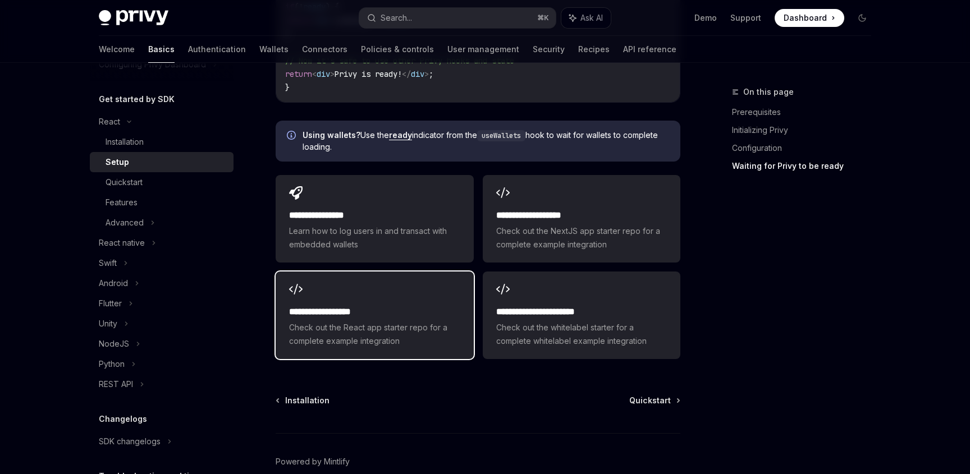
click at [308, 305] on h2 "**********" at bounding box center [374, 311] width 171 height 13
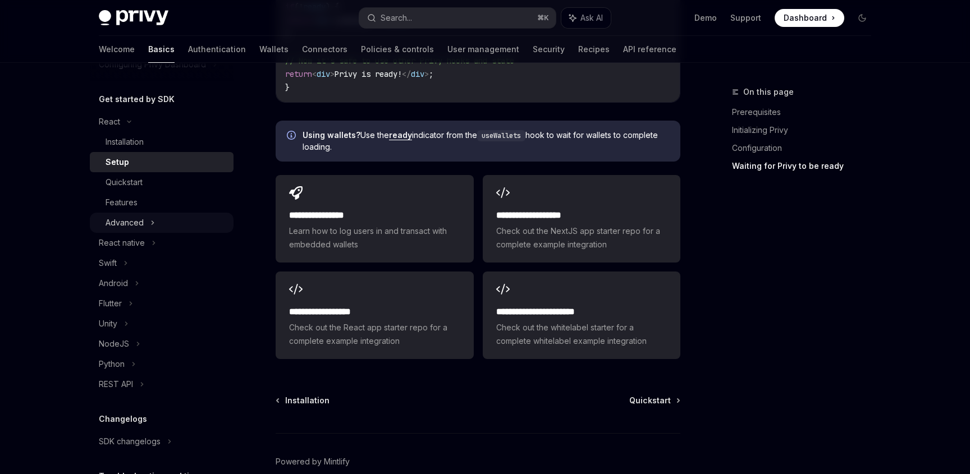
click at [164, 226] on div "Advanced" at bounding box center [162, 223] width 144 height 20
type textarea "*"
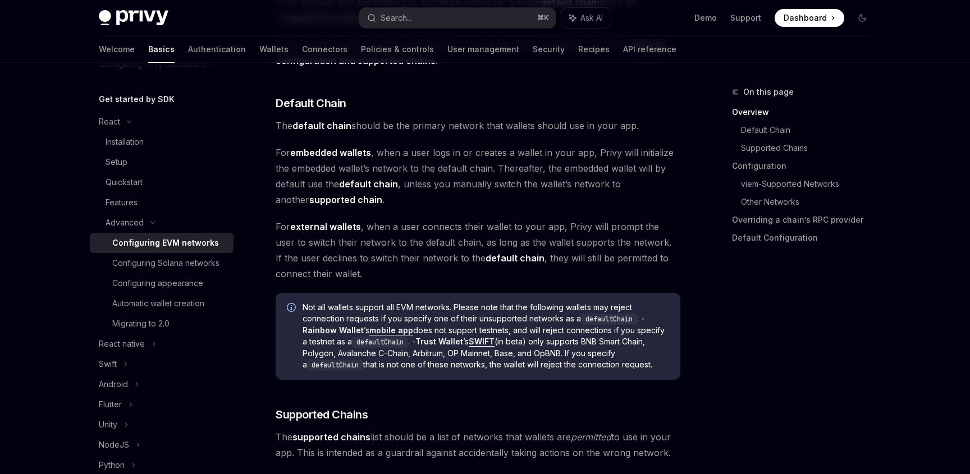
scroll to position [368, 0]
